Goal: Task Accomplishment & Management: Use online tool/utility

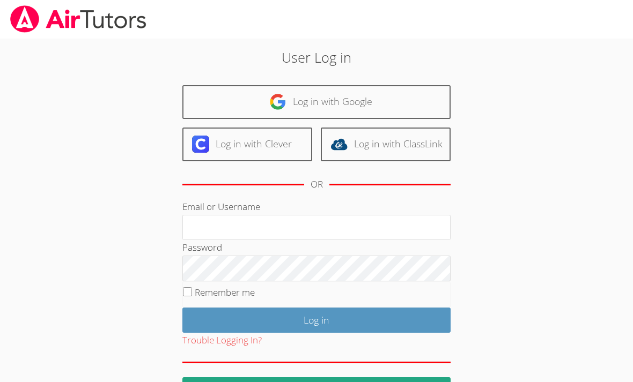
click at [421, 224] on input "Email or Username" at bounding box center [316, 228] width 268 height 26
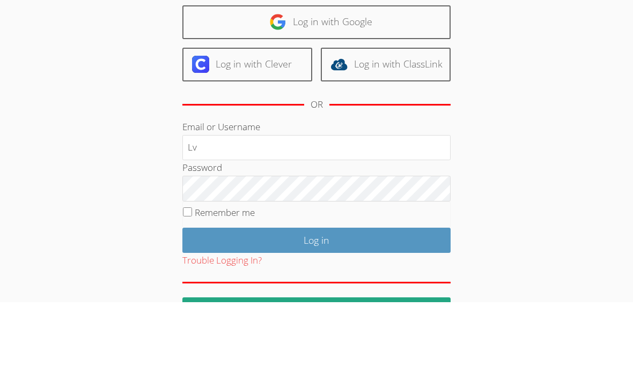
type input "L"
click at [271, 128] on link "Log in with Clever" at bounding box center [247, 145] width 130 height 34
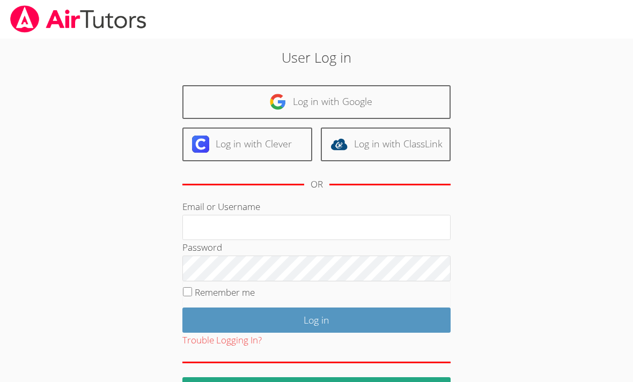
scroll to position [34, 0]
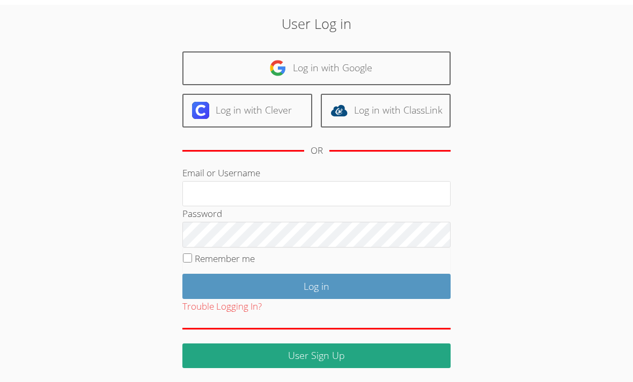
click at [324, 66] on link "Log in with Google" at bounding box center [316, 68] width 268 height 34
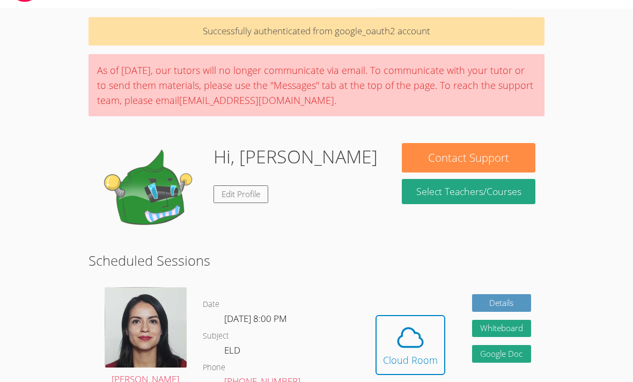
scroll to position [34, 0]
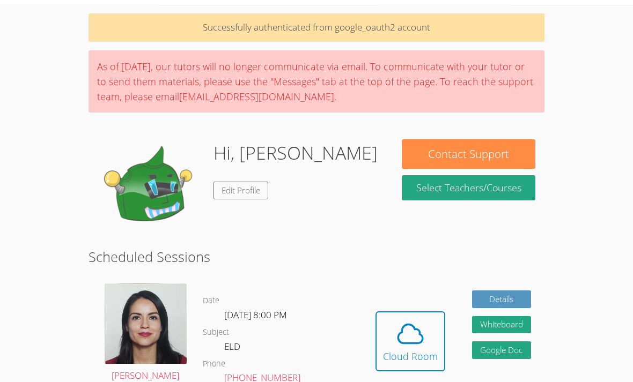
click at [463, 319] on div "Hidden Cloud Room Details Whiteboard Hidden Google Doc Cancel" at bounding box center [453, 349] width 182 height 147
click at [419, 336] on icon at bounding box center [410, 334] width 30 height 30
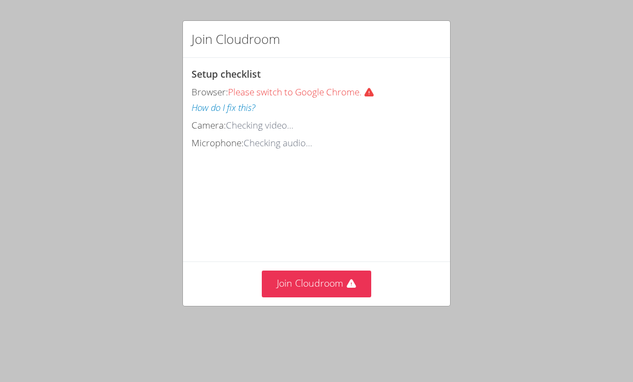
click at [325, 292] on button "Join Cloudroom" at bounding box center [317, 284] width 110 height 26
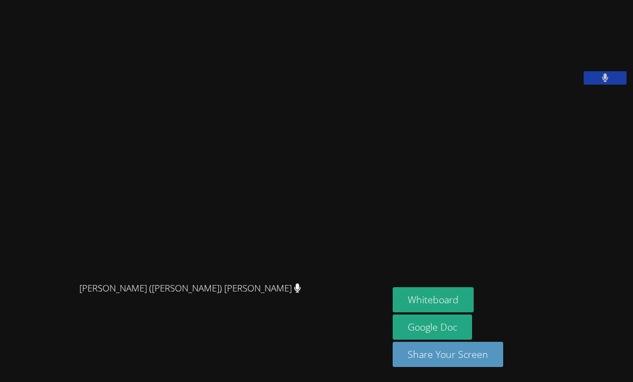
click at [392, 313] on button "Whiteboard" at bounding box center [432, 299] width 81 height 25
